Goal: Task Accomplishment & Management: Complete application form

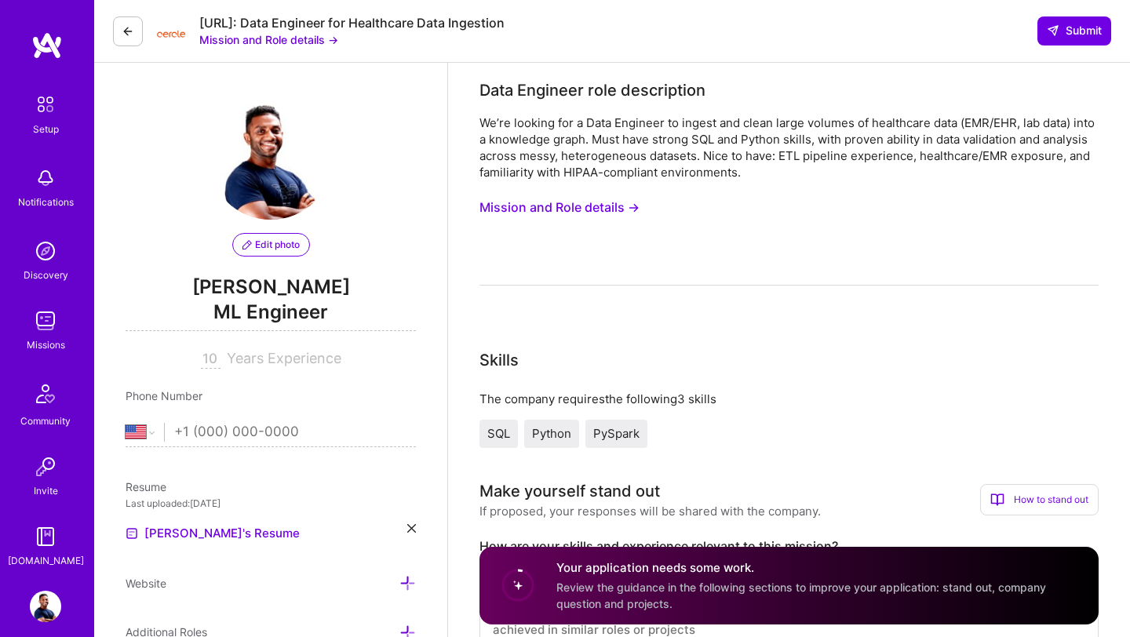
select select "US"
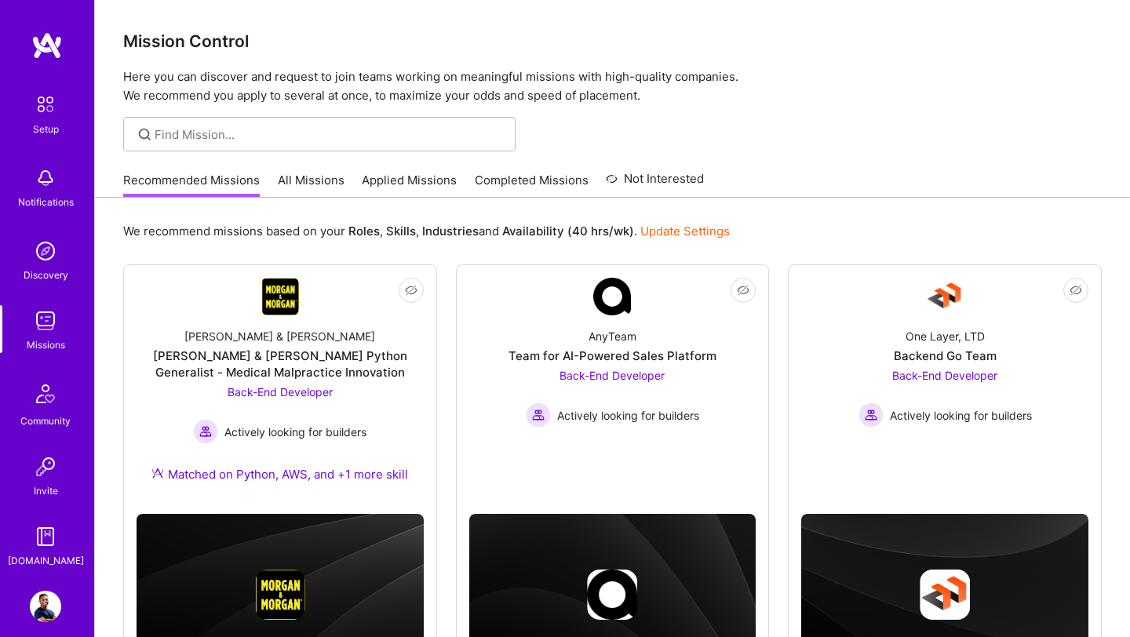
click at [289, 173] on link "All Missions" at bounding box center [311, 185] width 67 height 26
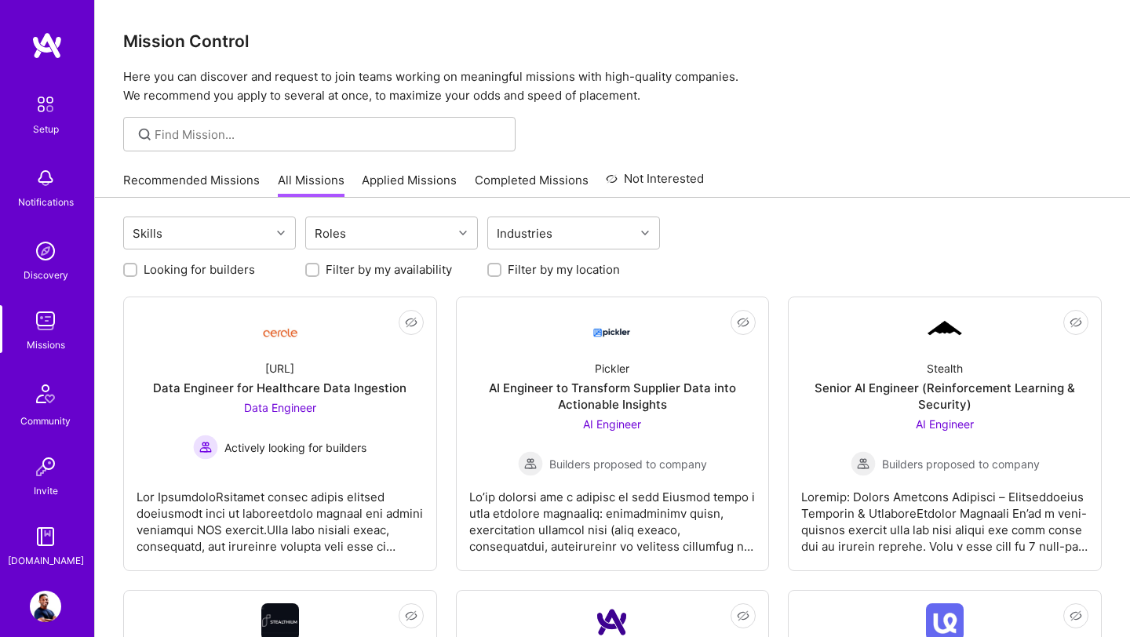
click at [407, 184] on link "Applied Missions" at bounding box center [409, 185] width 95 height 26
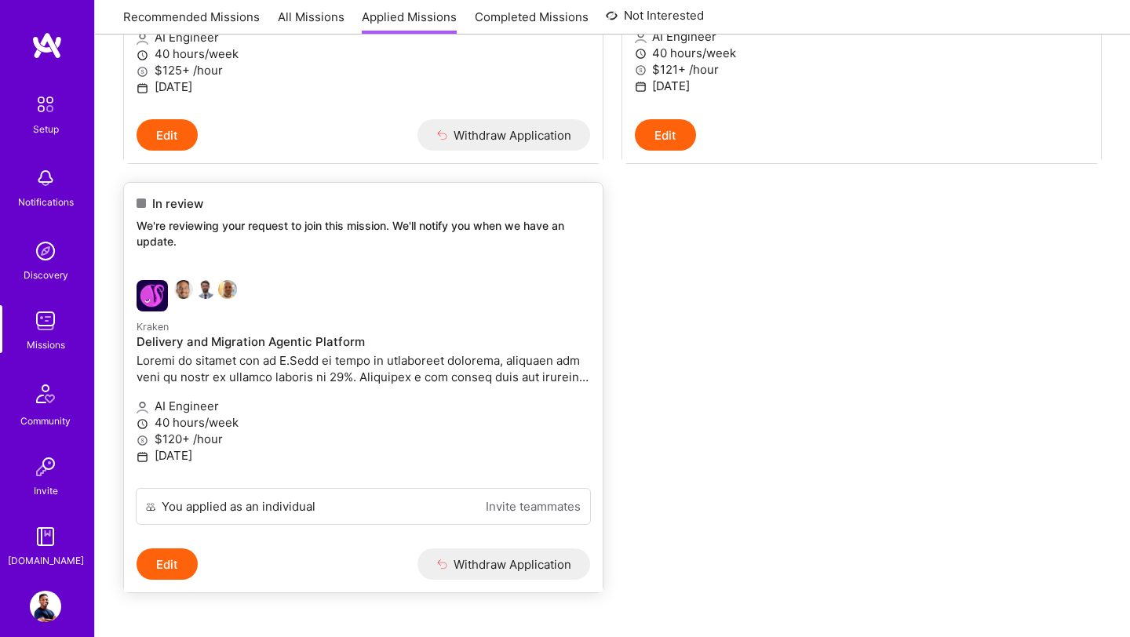
scroll to position [794, 0]
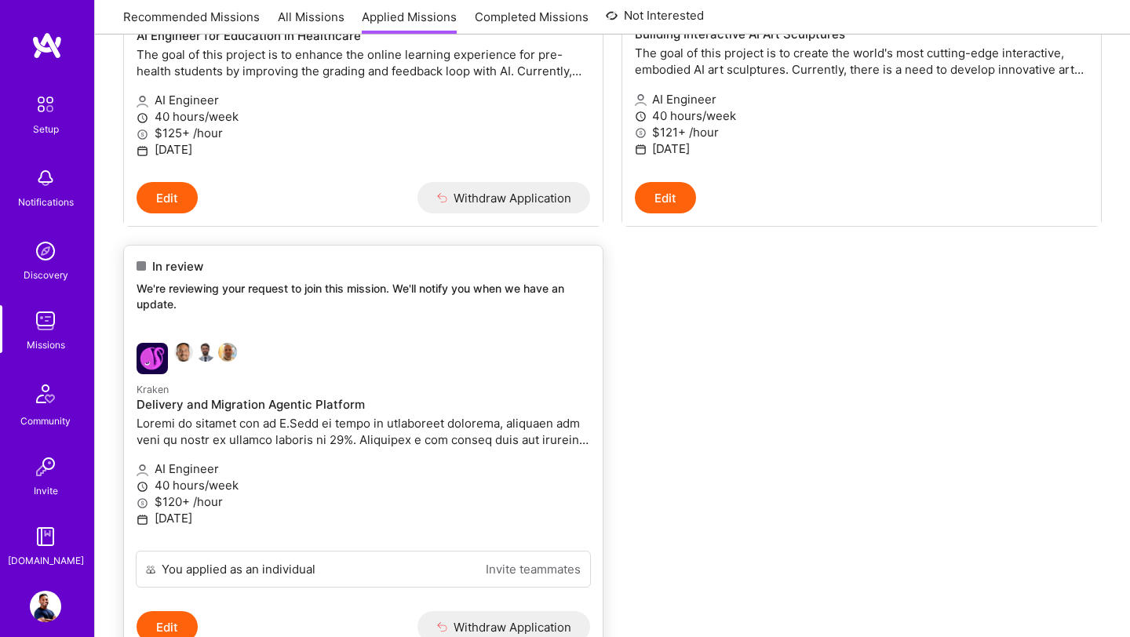
click at [393, 330] on div "In review We're reviewing your request to join this mission. We'll notify you w…" at bounding box center [363, 288] width 478 height 85
click at [156, 374] on img at bounding box center [151, 358] width 31 height 31
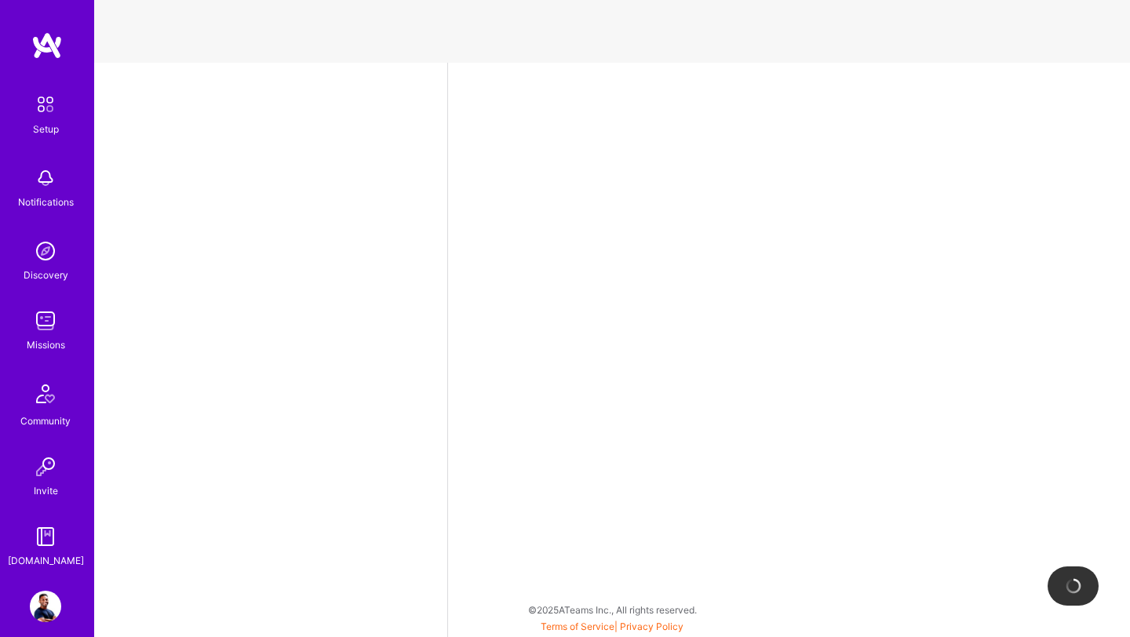
select select "US"
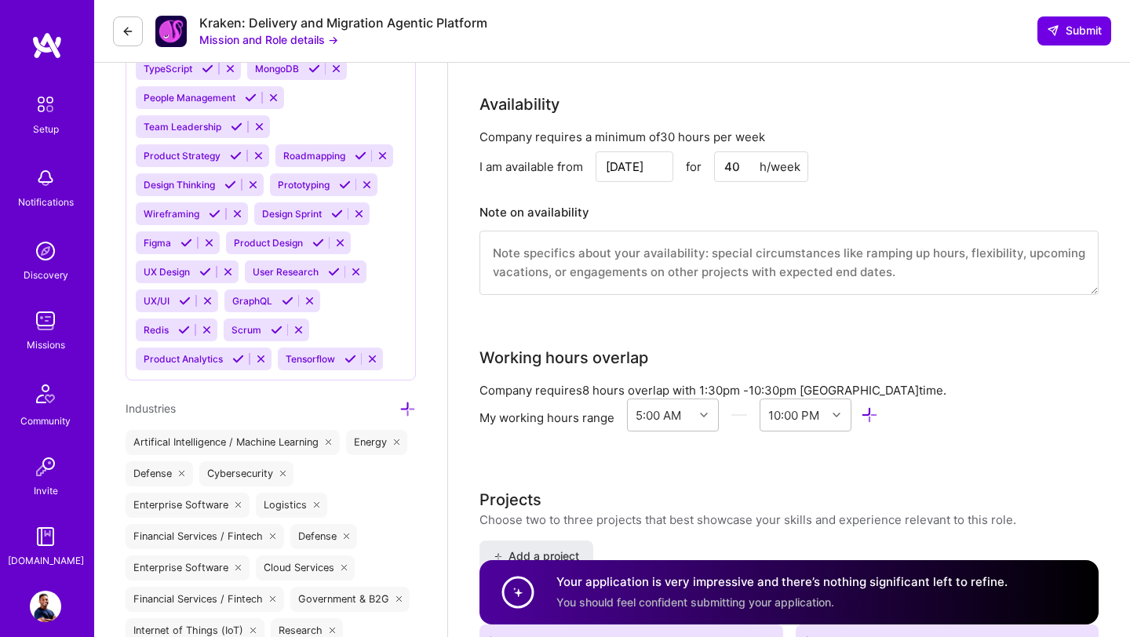
scroll to position [448, 0]
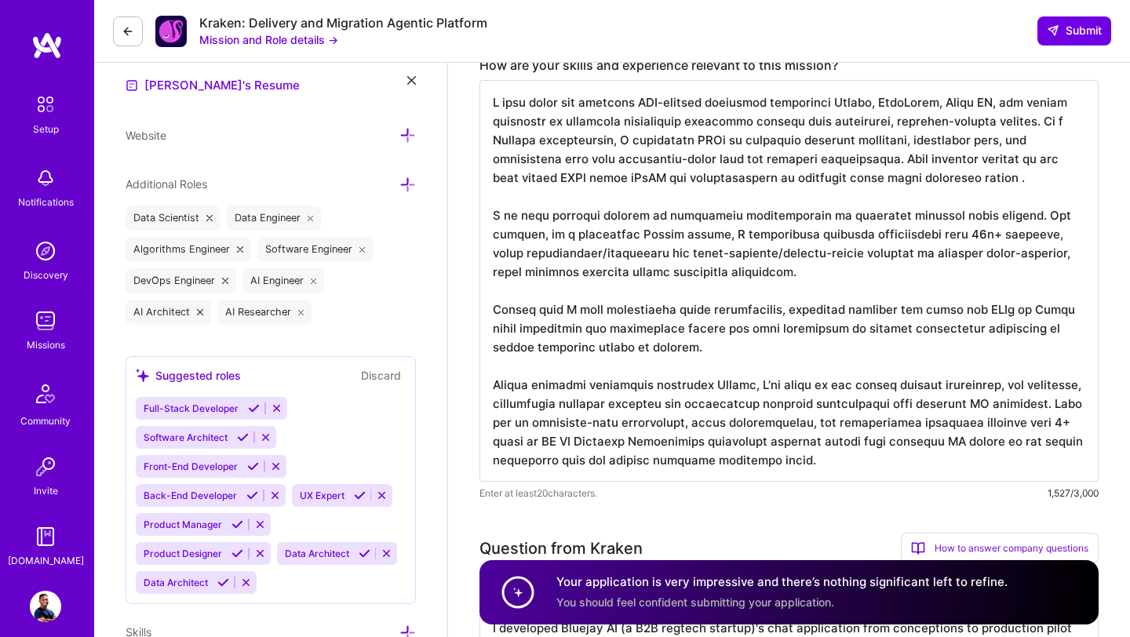
click at [32, 332] on img at bounding box center [45, 320] width 31 height 31
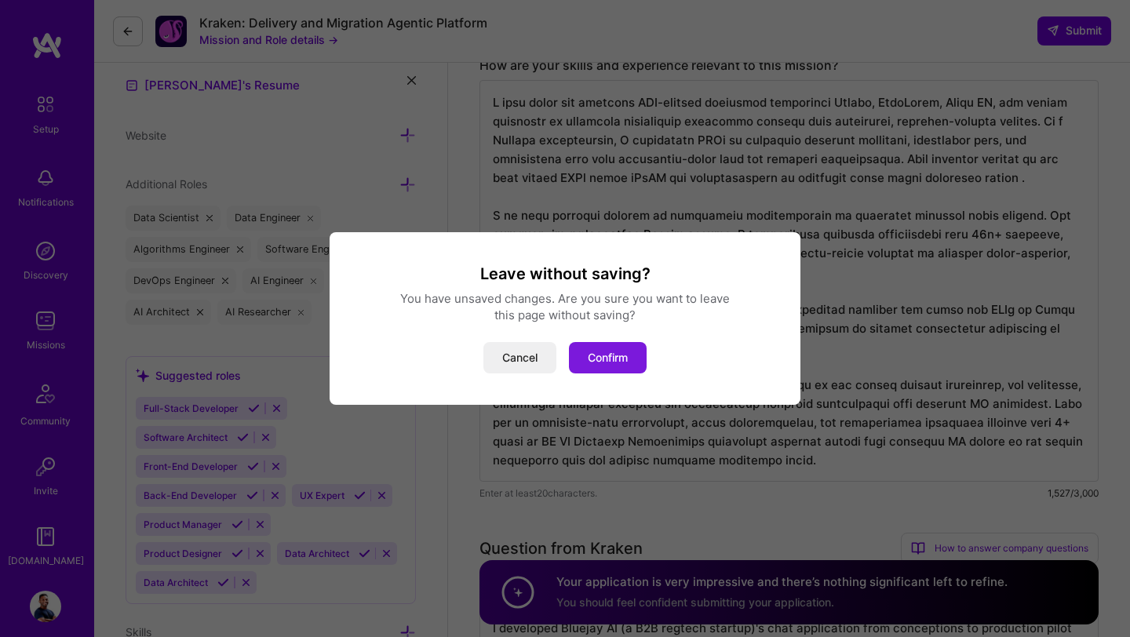
click at [603, 363] on button "Confirm" at bounding box center [608, 357] width 78 height 31
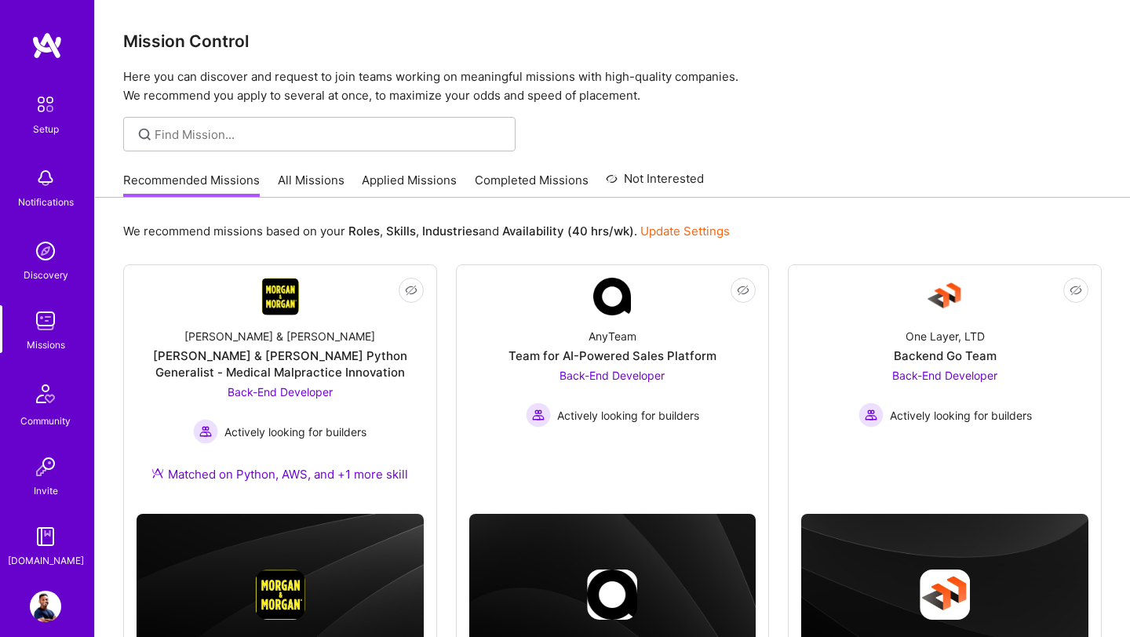
click at [413, 184] on link "Applied Missions" at bounding box center [409, 185] width 95 height 26
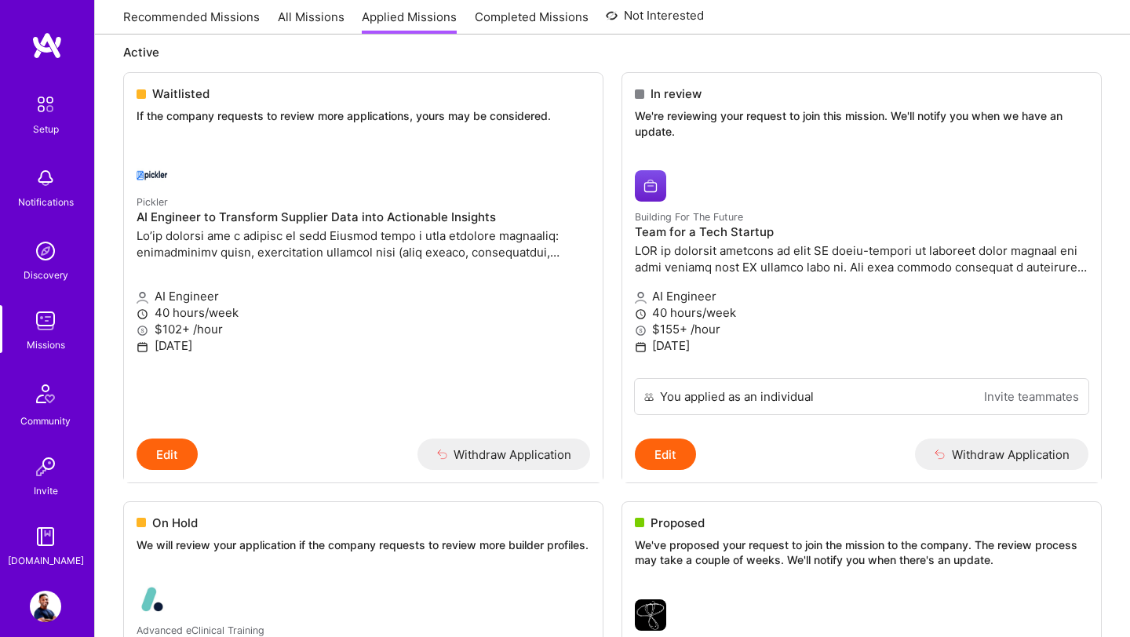
scroll to position [171, 0]
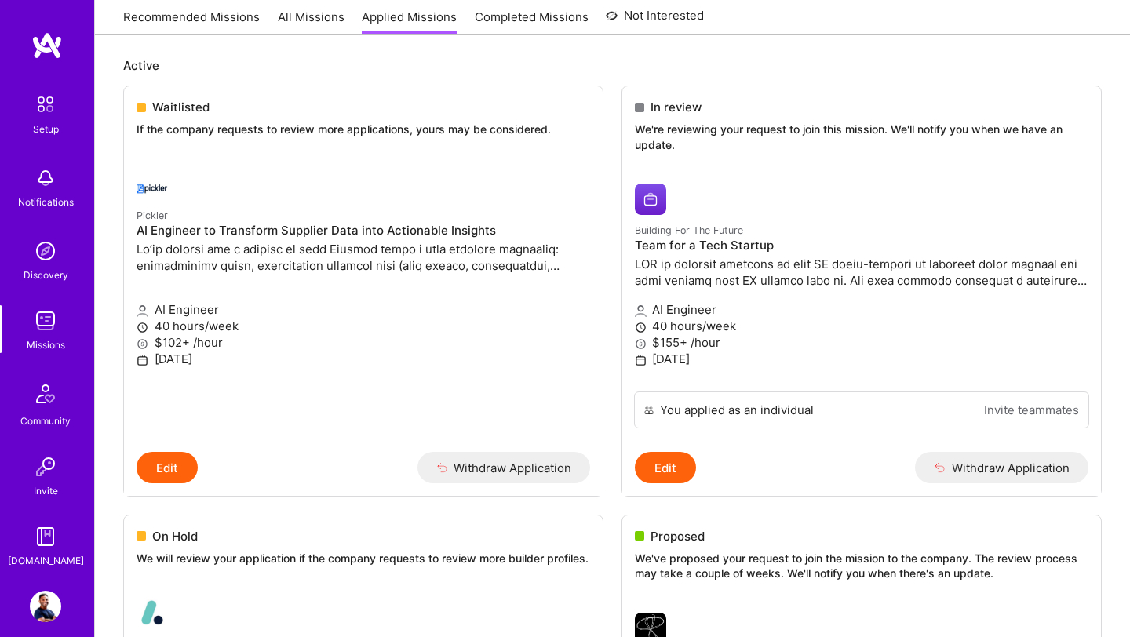
click at [311, 9] on link "All Missions" at bounding box center [311, 22] width 67 height 26
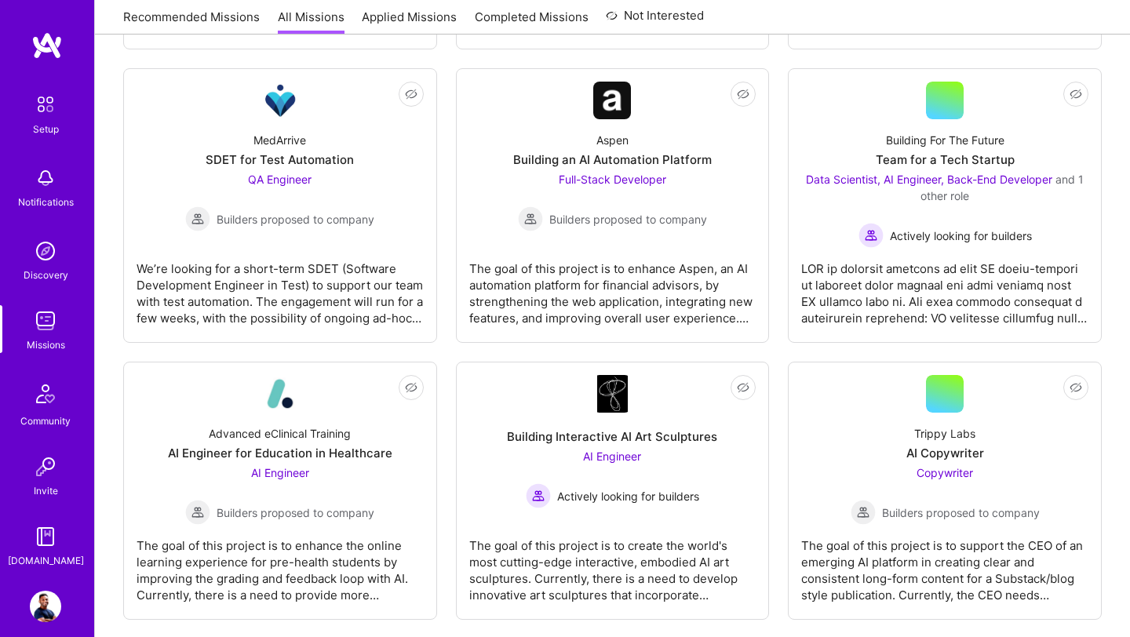
scroll to position [816, 0]
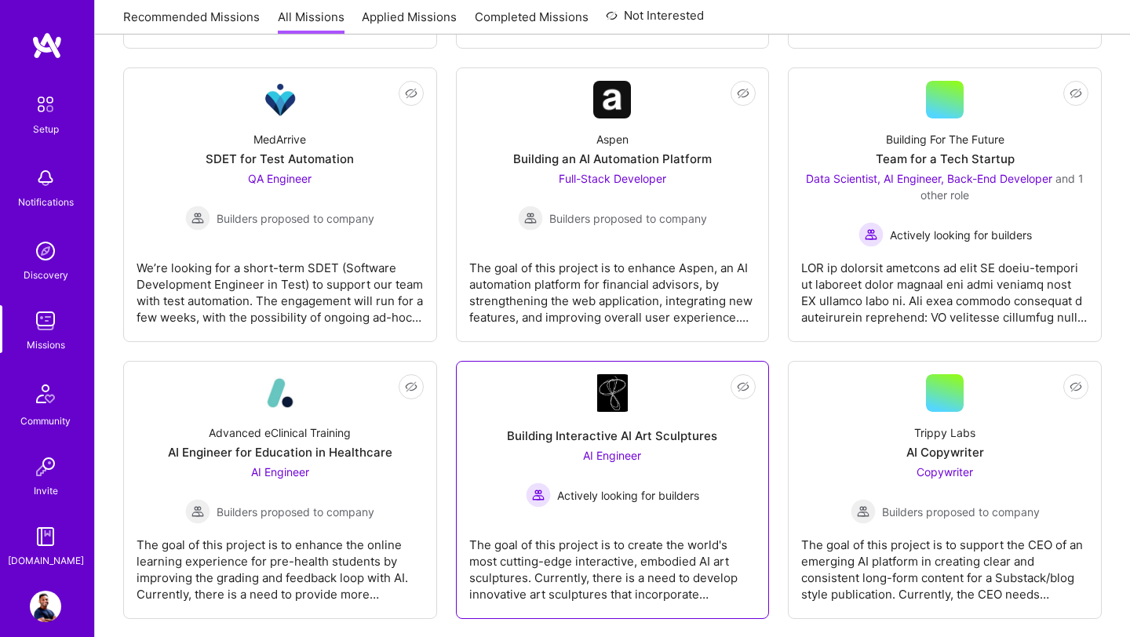
click at [621, 463] on div "AI Engineer Actively looking for builders" at bounding box center [612, 477] width 173 height 60
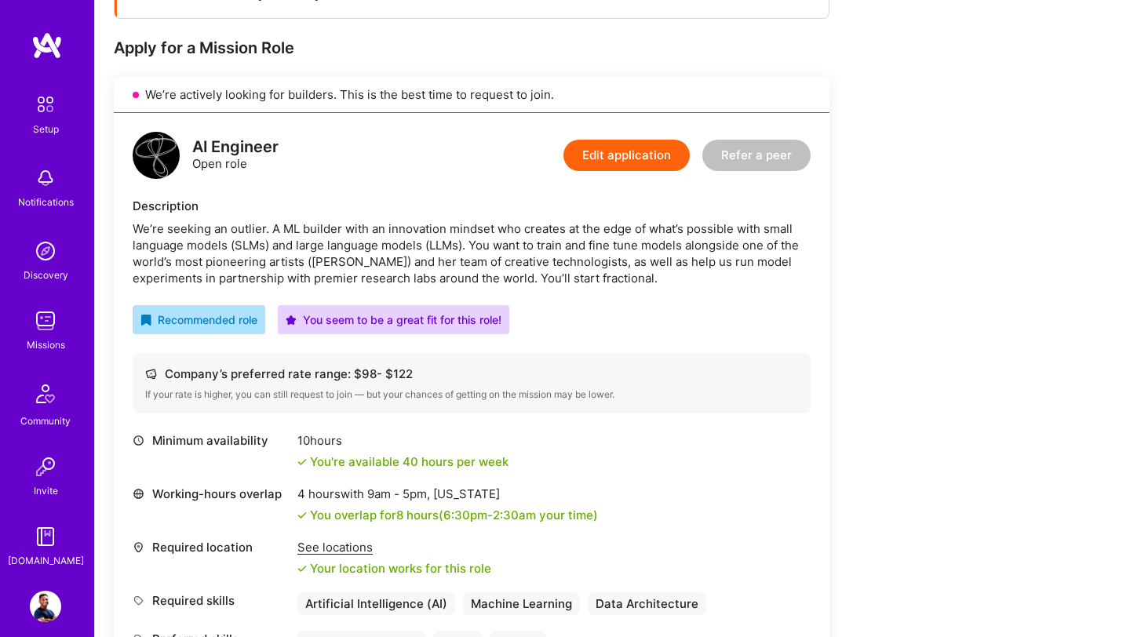
scroll to position [235, 0]
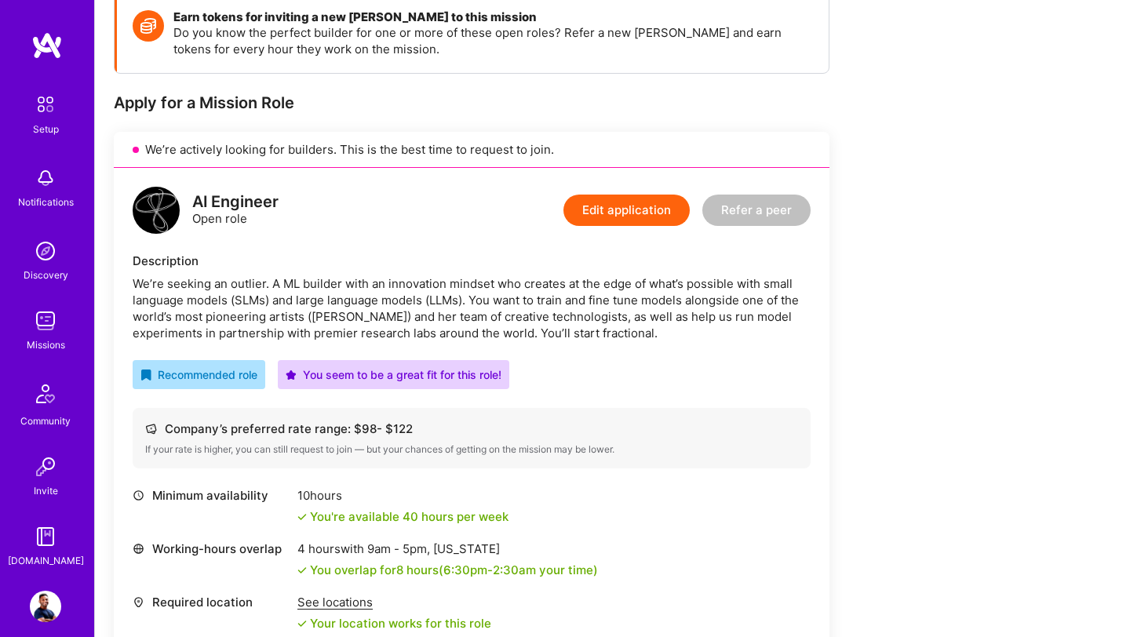
click at [148, 217] on img at bounding box center [156, 210] width 47 height 47
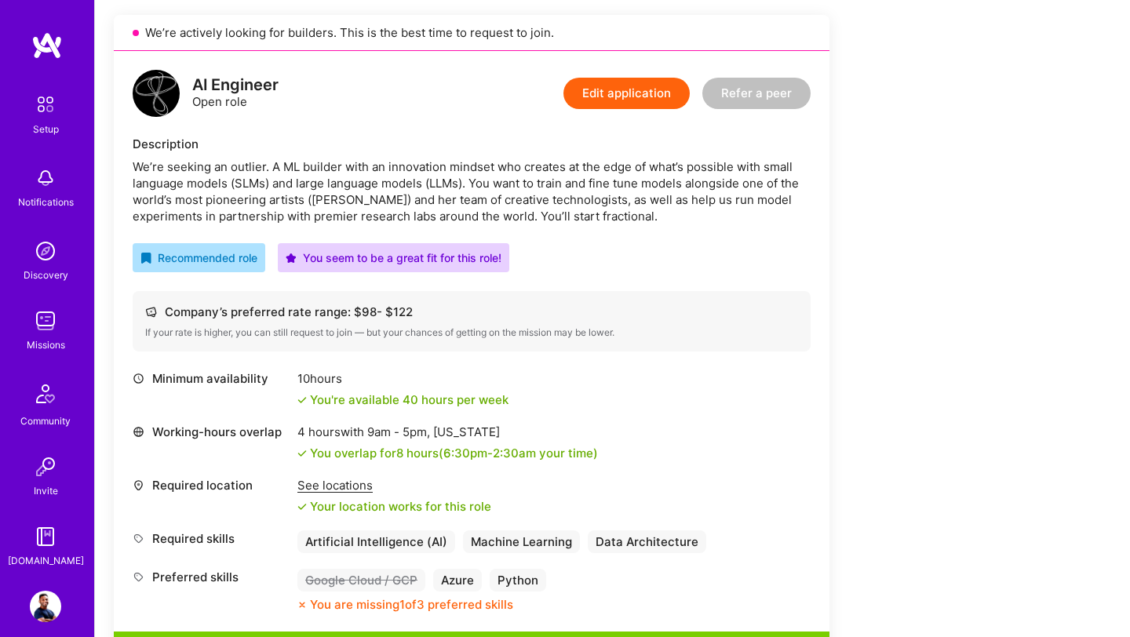
scroll to position [324, 0]
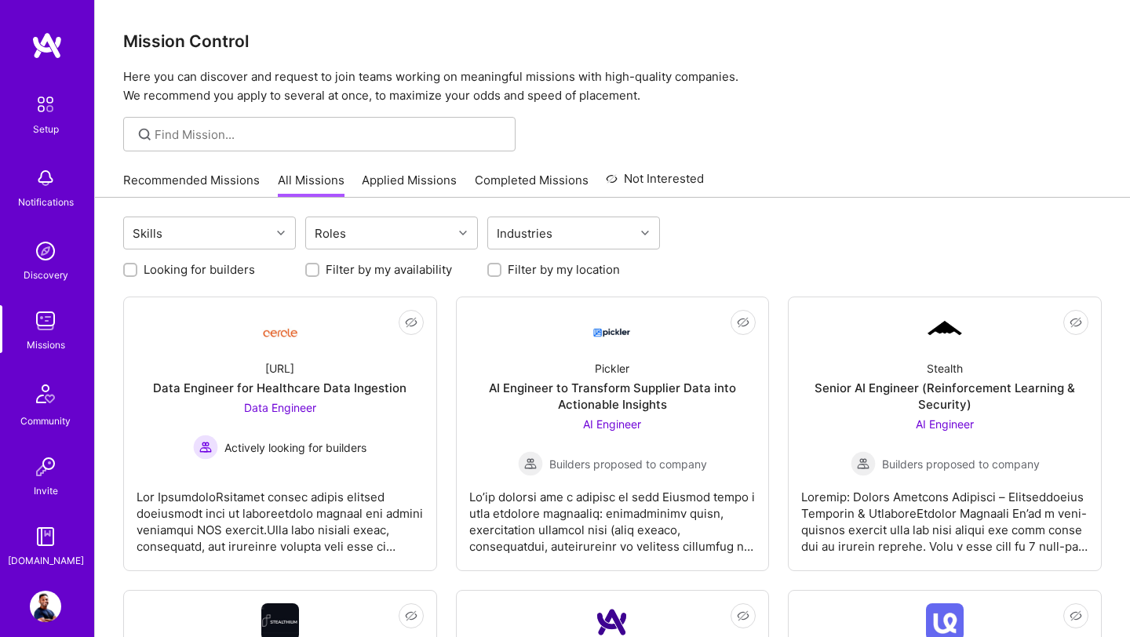
click at [135, 270] on input "Looking for builders" at bounding box center [131, 270] width 11 height 11
checkbox input "true"
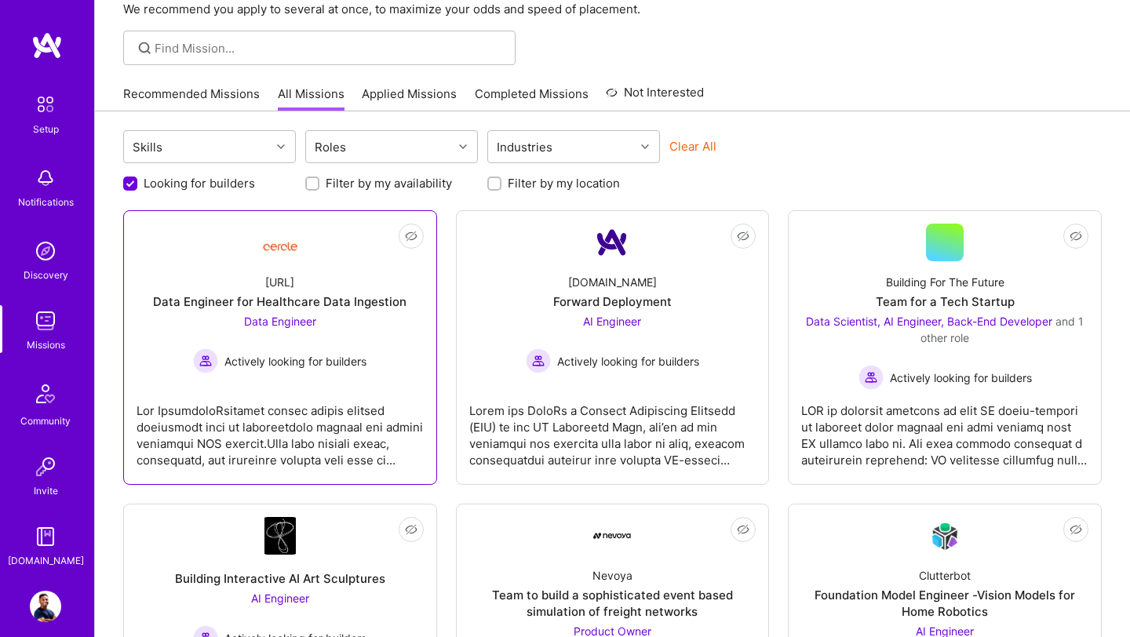
scroll to position [89, 0]
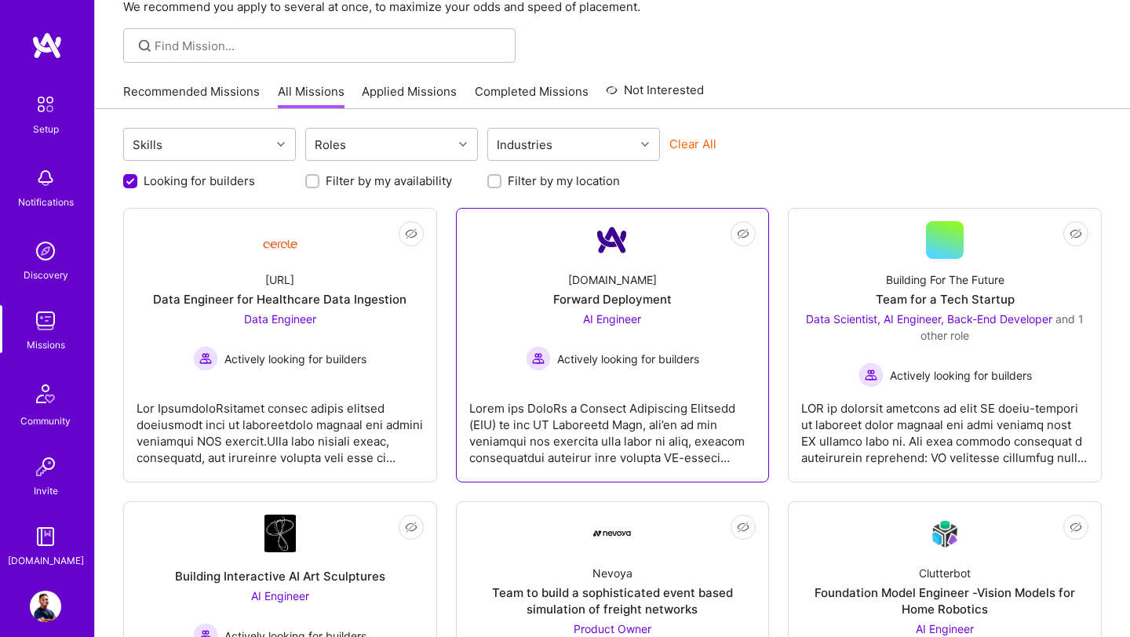
click at [627, 326] on div "AI Engineer Actively looking for builders" at bounding box center [612, 341] width 173 height 60
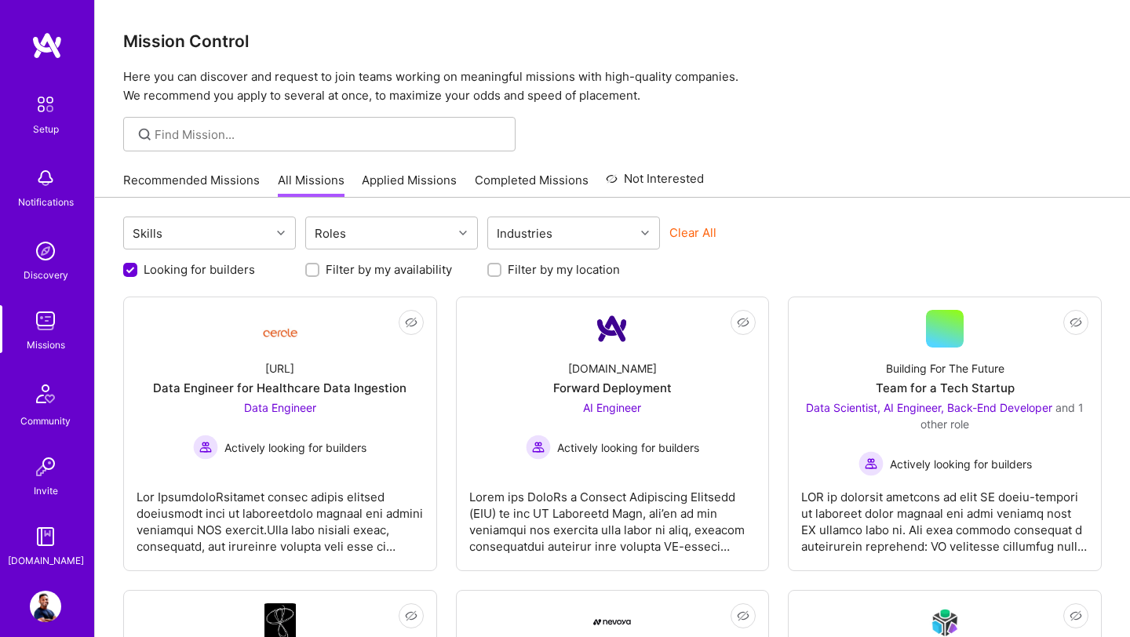
scroll to position [89, 0]
